Goal: Information Seeking & Learning: Learn about a topic

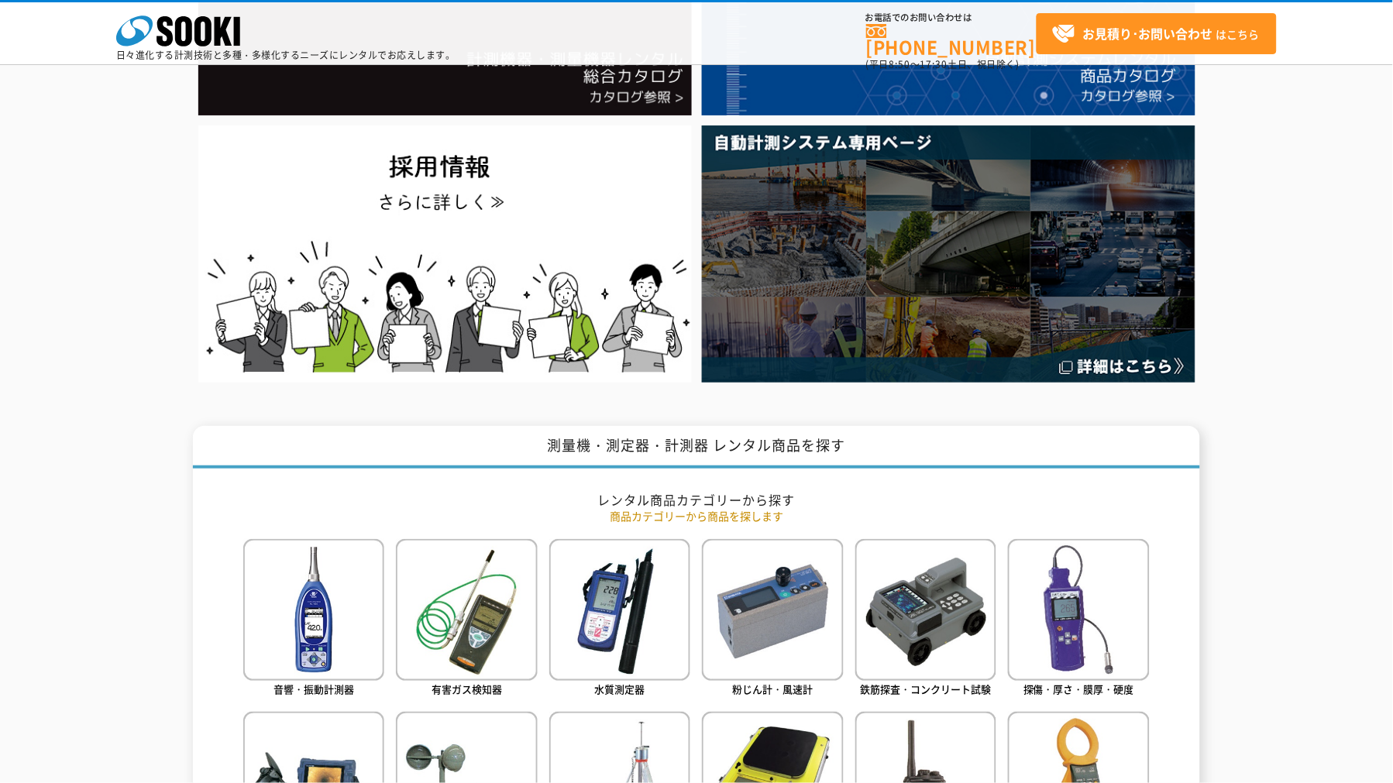
drag, startPoint x: 0, startPoint y: 0, endPoint x: 1236, endPoint y: 482, distance: 1326.7
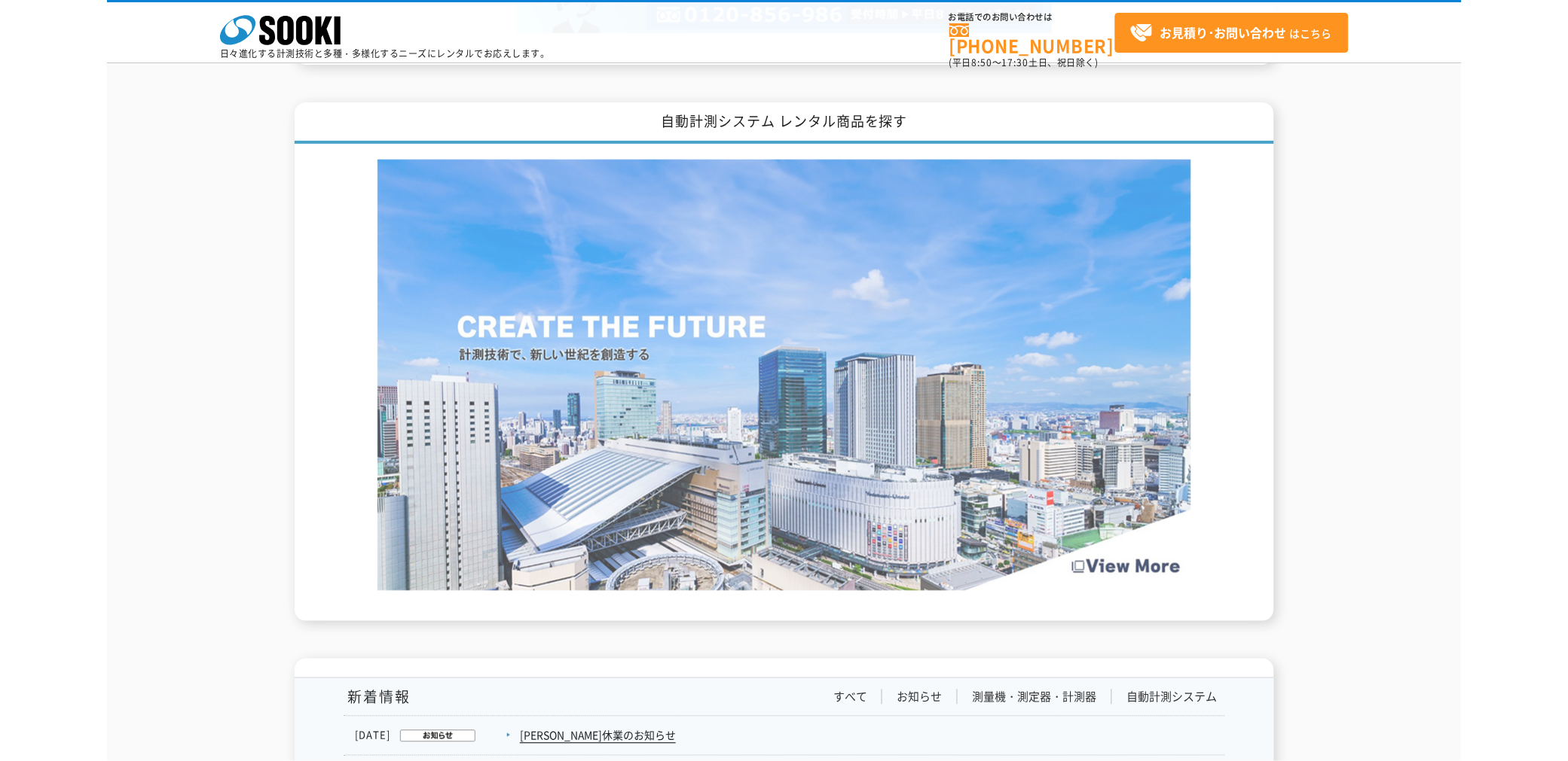
scroll to position [2008, 0]
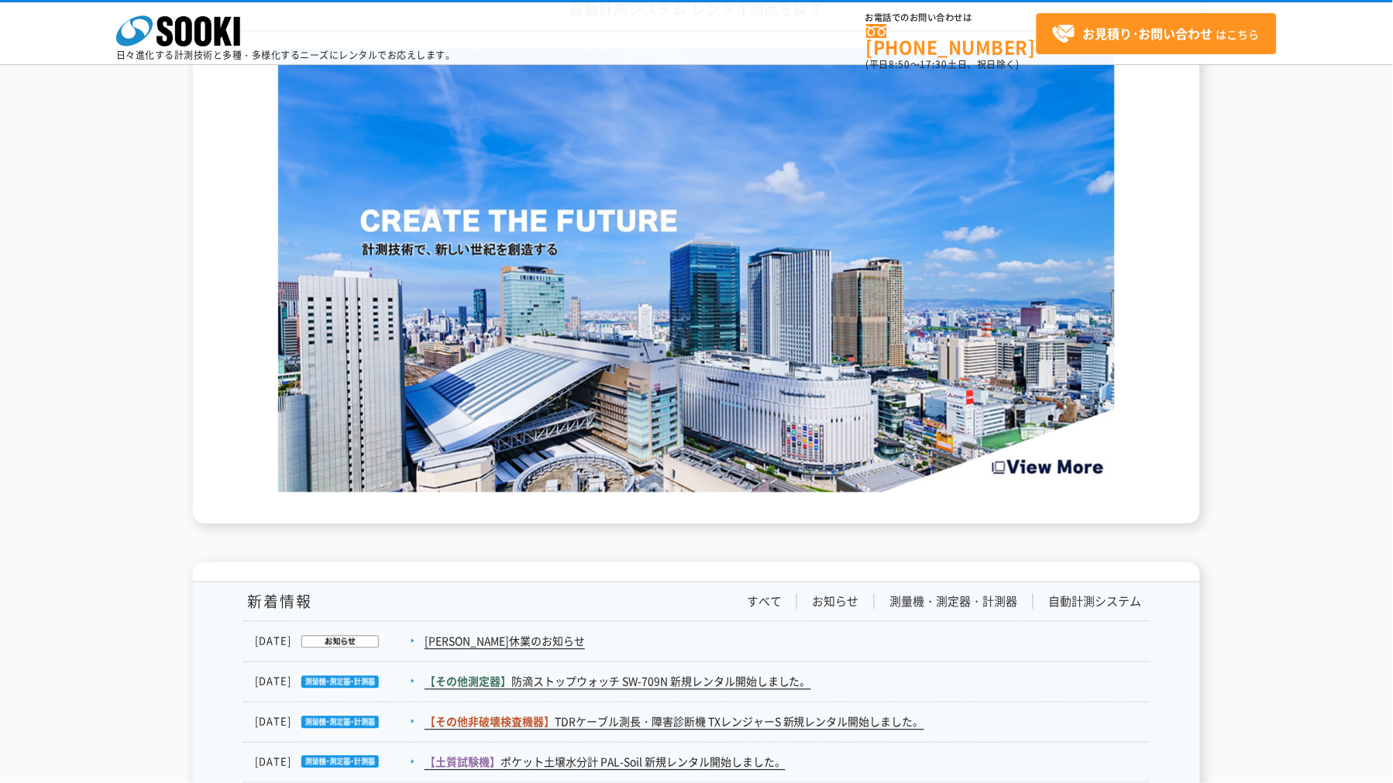
drag, startPoint x: 1074, startPoint y: 484, endPoint x: 1169, endPoint y: 569, distance: 126.8
click at [1169, 582] on div "新着情報 すべて お知らせ 測量機・測定器・計測器 自動計測システム [DATE] [PERSON_NAME]休業のお知らせ [DATE] 【その他測定器】" at bounding box center [696, 765] width 1007 height 367
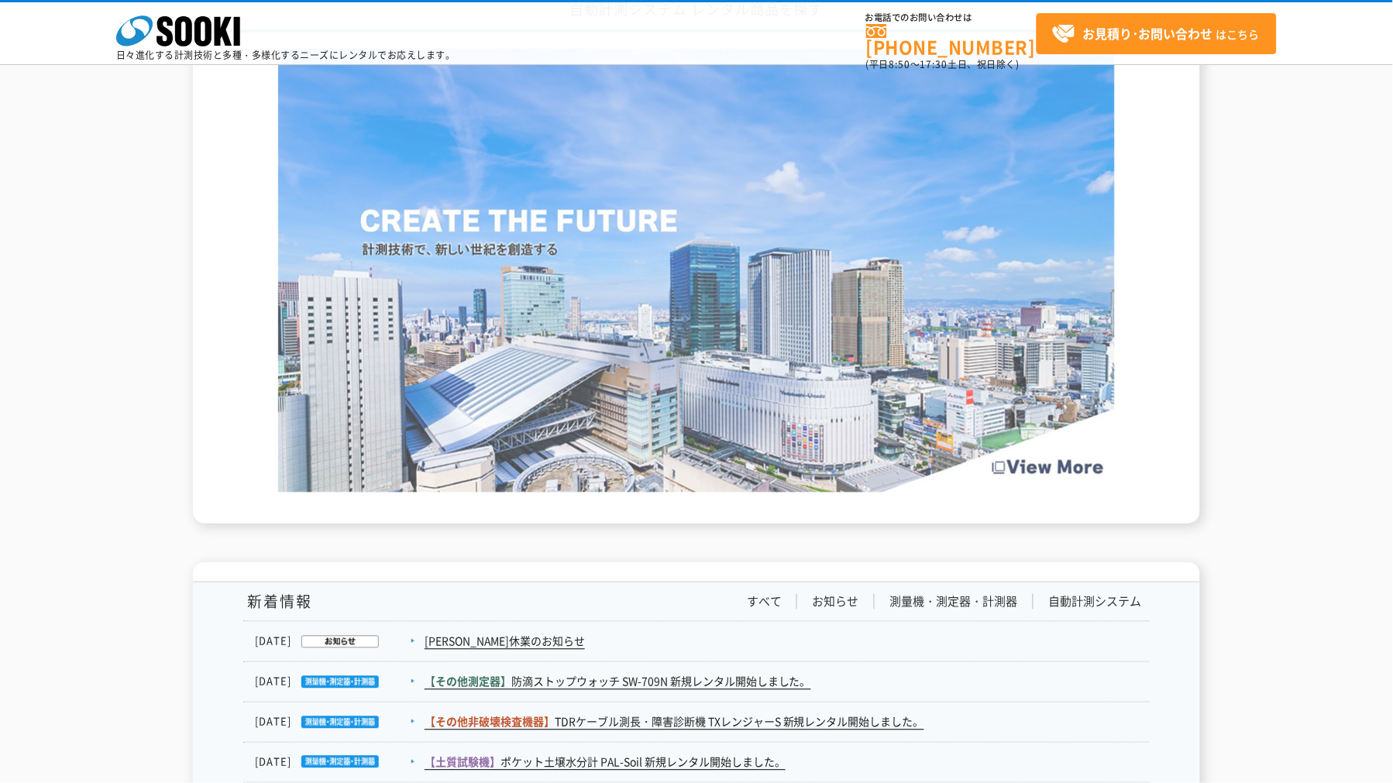
click at [1079, 440] on img at bounding box center [696, 271] width 837 height 444
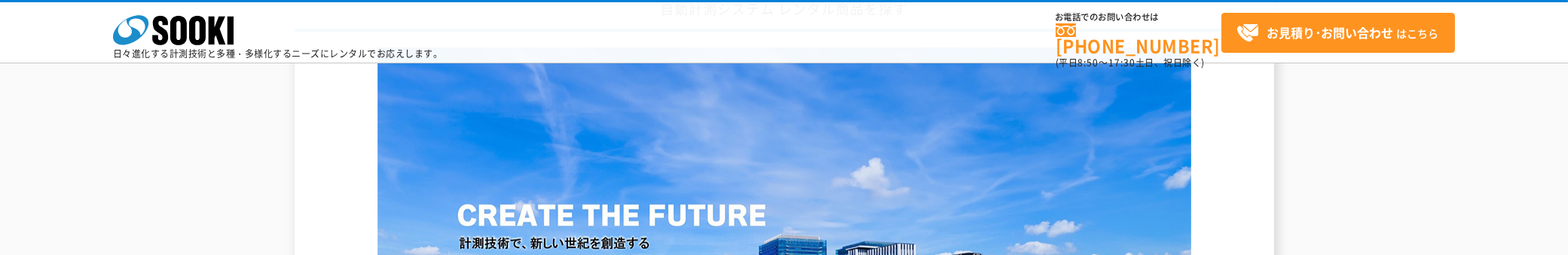
click at [31, 197] on div "自動計測システム レンタル商品を探す" at bounding box center [784, 250] width 1568 height 520
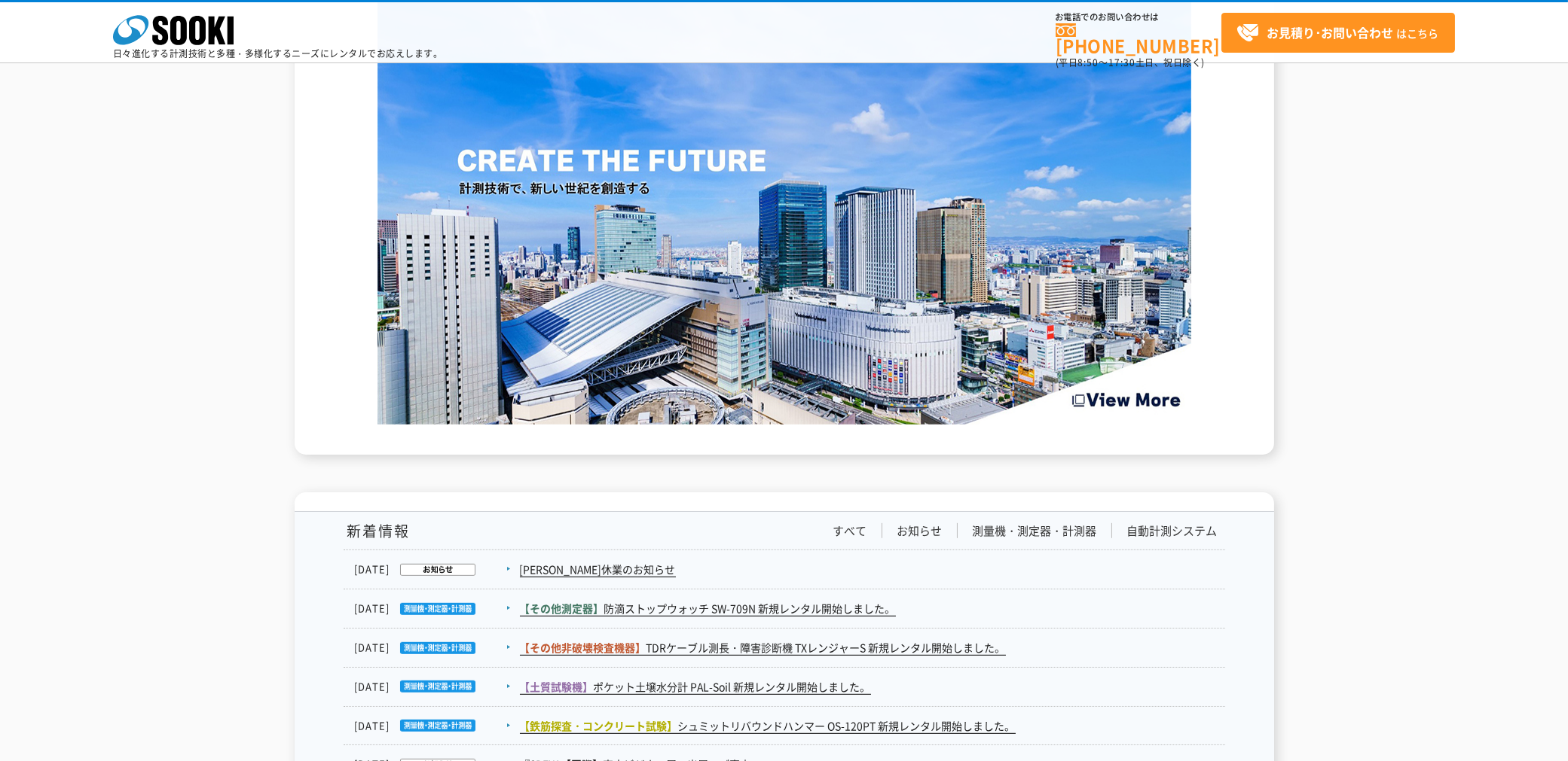
scroll to position [2092, 0]
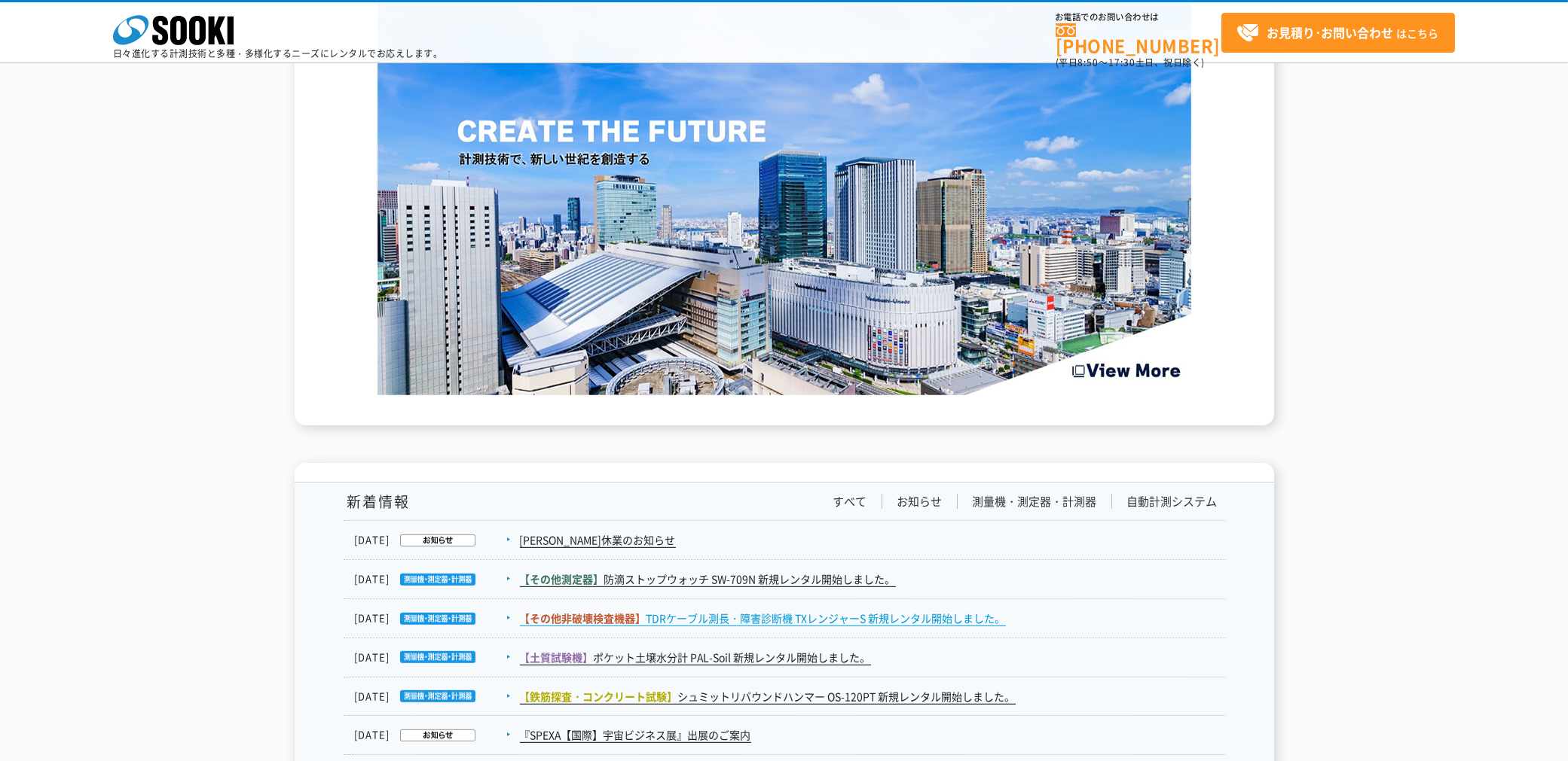
click at [648, 610] on link "【その他非破壊検査機器】 TDRケーブル測長・障害診断機 TXレンジャーS 新規レンタル開始しました。" at bounding box center [763, 618] width 486 height 16
click at [656, 610] on link "【その他非破壊検査機器】 TDRケーブル測長・障害診断機 TXレンジャーS 新規レンタル開始しました。" at bounding box center [763, 618] width 486 height 16
click at [728, 610] on link "【その他非破壊検査機器】 TDRケーブル測長・障害診断機 TXレンジャーS 新規レンタル開始しました。" at bounding box center [763, 618] width 486 height 16
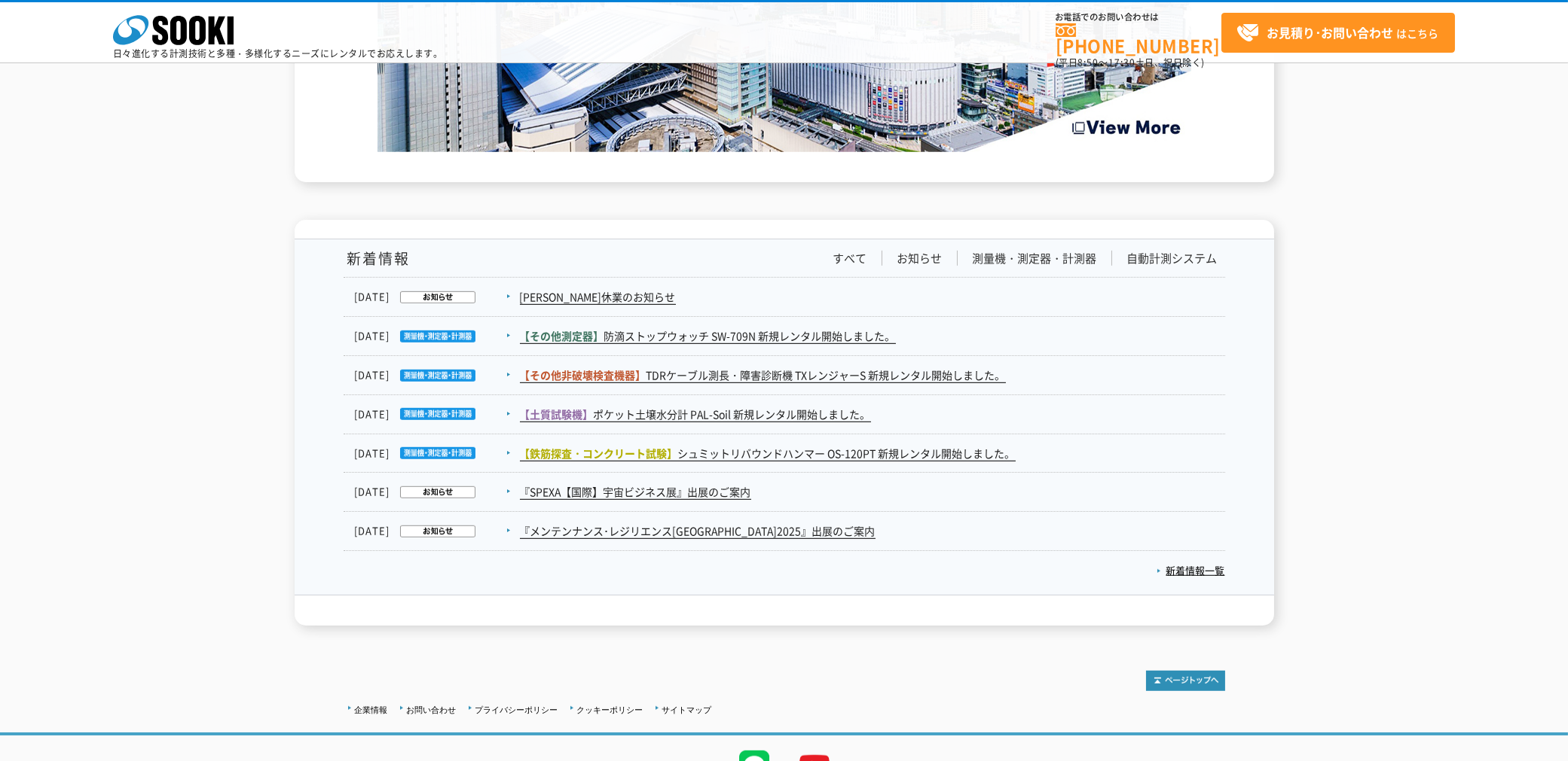
scroll to position [2395, 0]
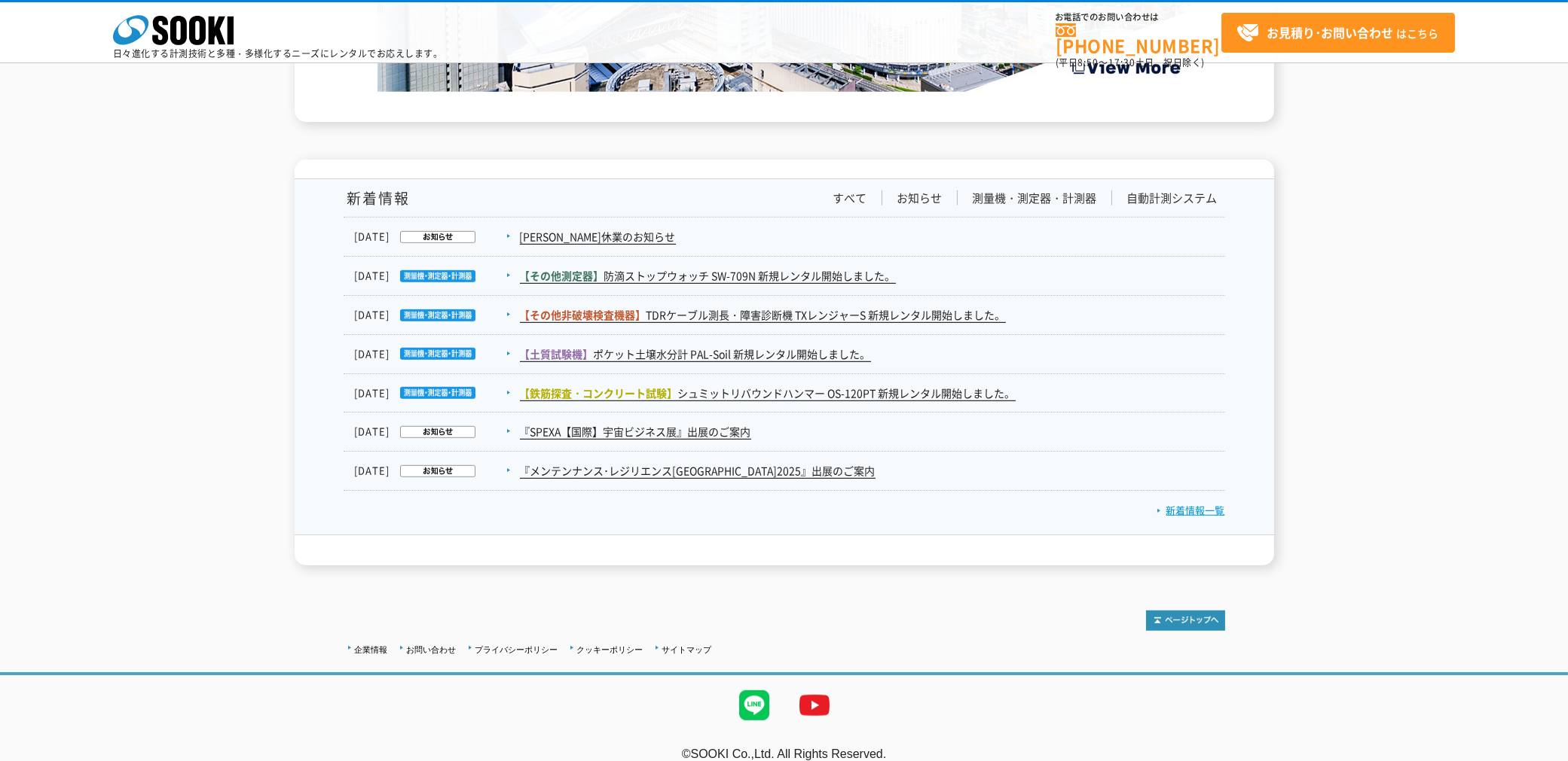
click at [1200, 503] on link "新着情報一覧" at bounding box center [1191, 510] width 69 height 15
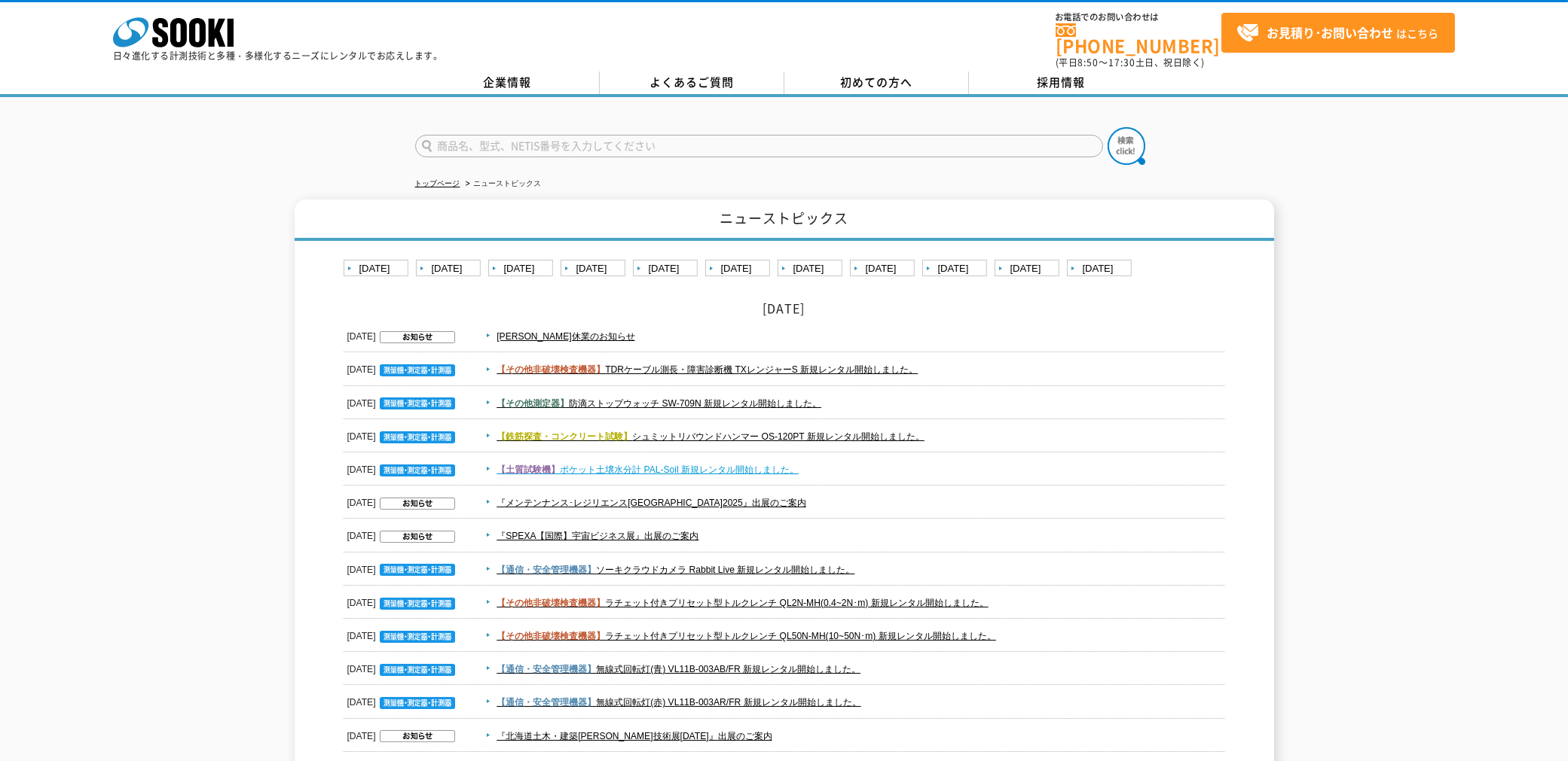
drag, startPoint x: 819, startPoint y: 460, endPoint x: 644, endPoint y: 457, distance: 175.0
click at [644, 461] on span "【土質試験機】 ポケット土壌水分計 PAL-Soil 新規レンタル開始しました。" at bounding box center [853, 469] width 745 height 18
copy link "PAL-Soil 新規レンタル開始しました。"
